Goal: Navigation & Orientation: Find specific page/section

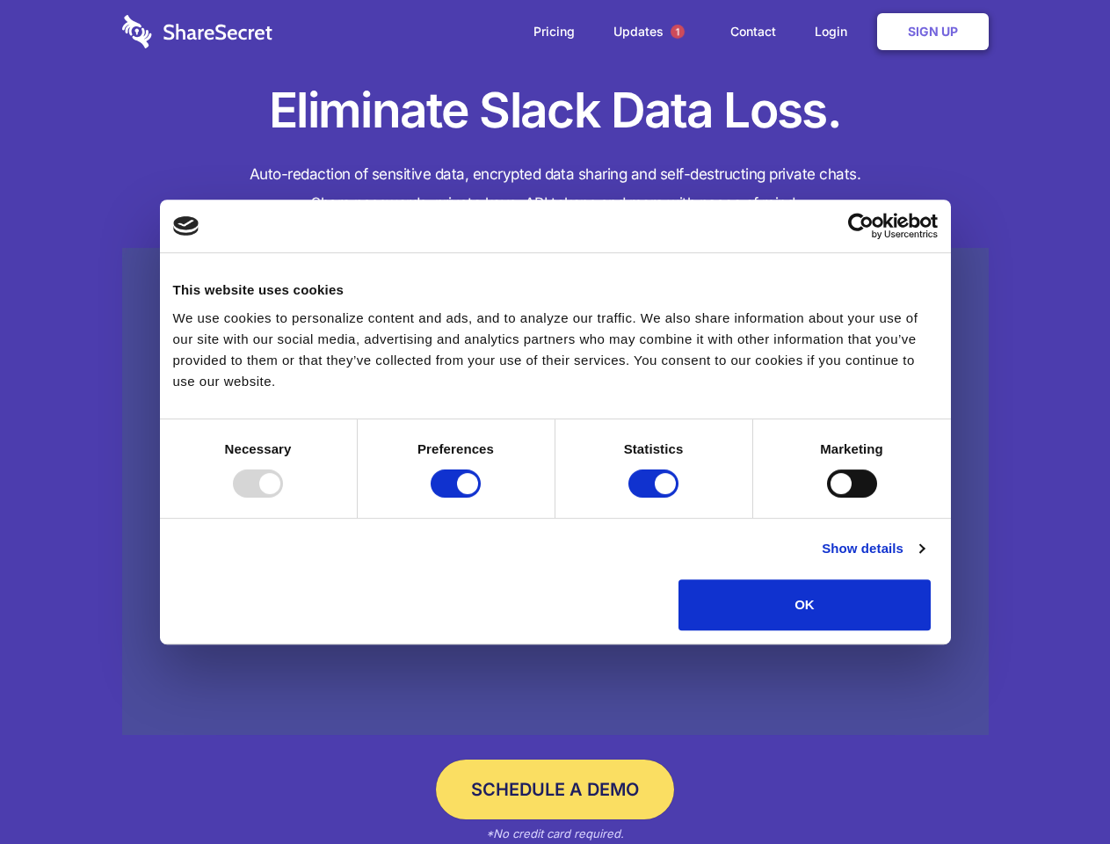
click at [283, 498] on div at bounding box center [258, 483] width 50 height 28
click at [481, 498] on input "Preferences" at bounding box center [456, 483] width 50 height 28
checkbox input "false"
click at [656, 498] on input "Statistics" at bounding box center [654, 483] width 50 height 28
checkbox input "false"
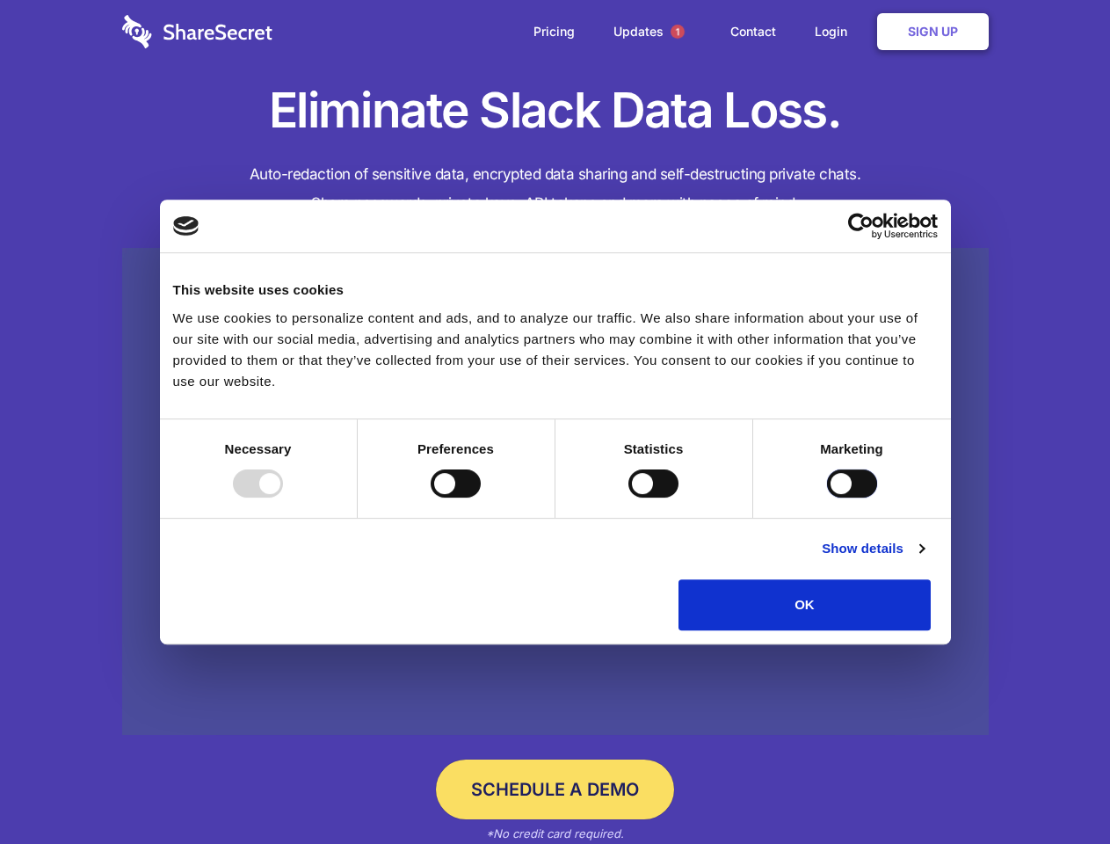
click at [827, 498] on input "Marketing" at bounding box center [852, 483] width 50 height 28
checkbox input "true"
click at [924, 559] on link "Show details" at bounding box center [873, 548] width 102 height 21
click at [0, 0] on li "Necessary 7 Necessary cookies help make a website usable by enabling basic func…" at bounding box center [0, 0] width 0 height 0
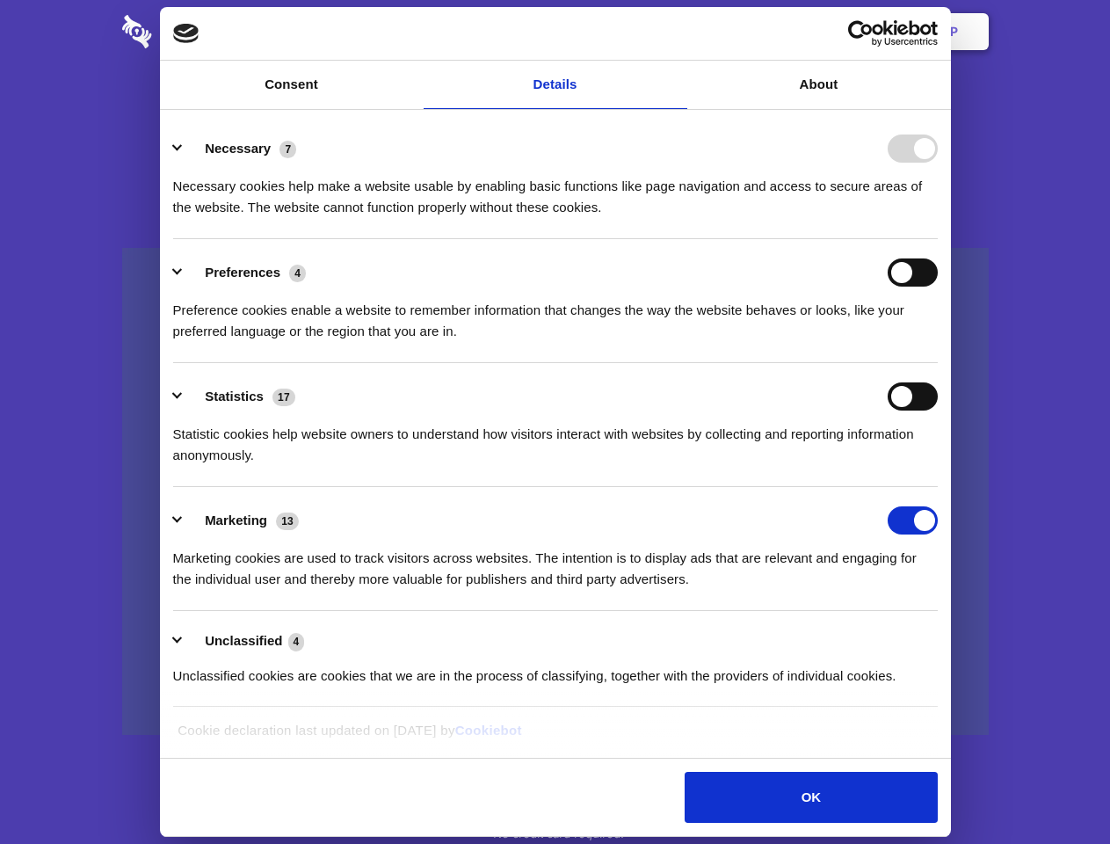
click at [677, 32] on span "1" at bounding box center [678, 32] width 14 height 14
